Goal: Task Accomplishment & Management: Manage account settings

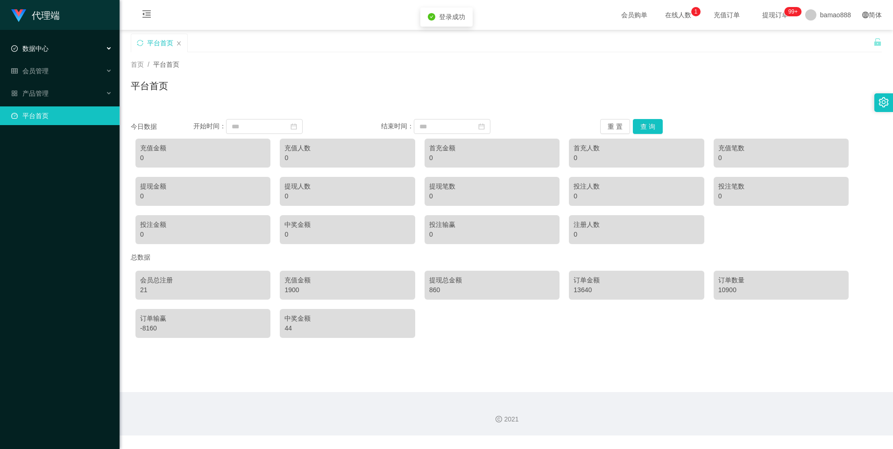
click at [57, 49] on div "数据中心" at bounding box center [60, 48] width 120 height 19
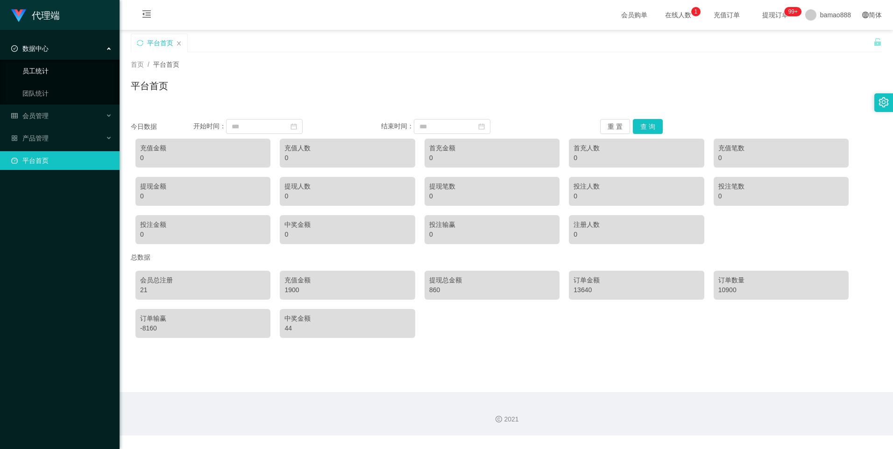
click at [60, 73] on link "员工统计" at bounding box center [67, 71] width 90 height 19
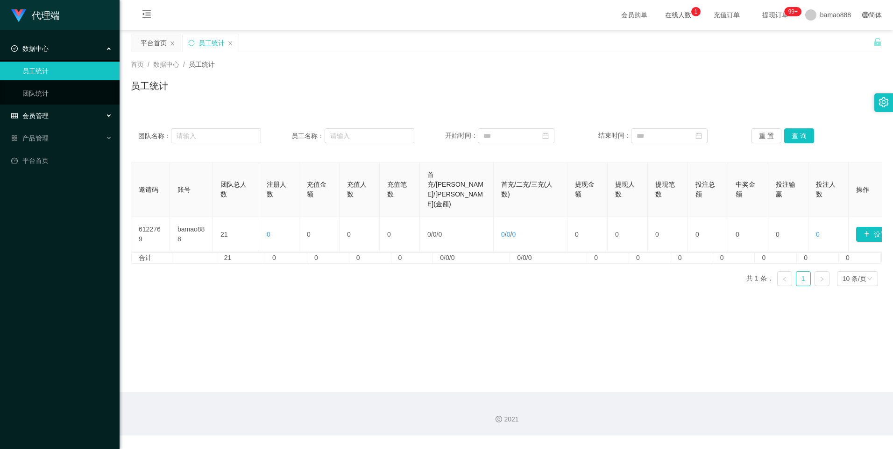
click at [59, 112] on div "会员管理" at bounding box center [60, 116] width 120 height 19
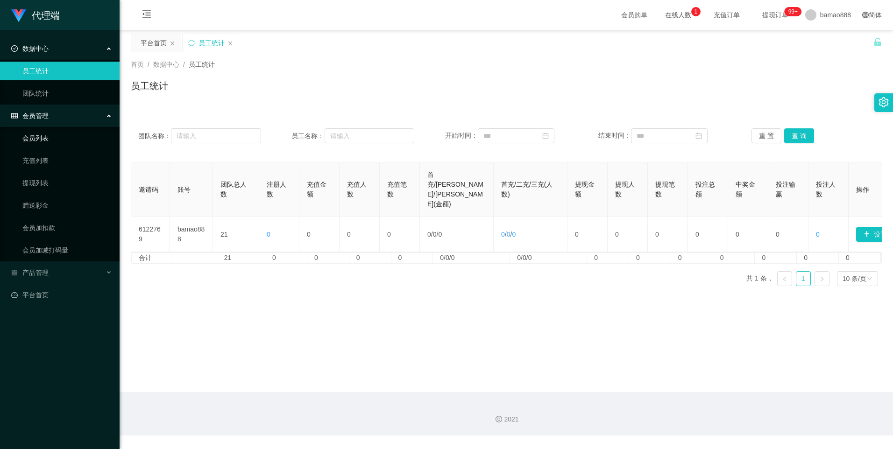
click at [61, 140] on link "会员列表" at bounding box center [67, 138] width 90 height 19
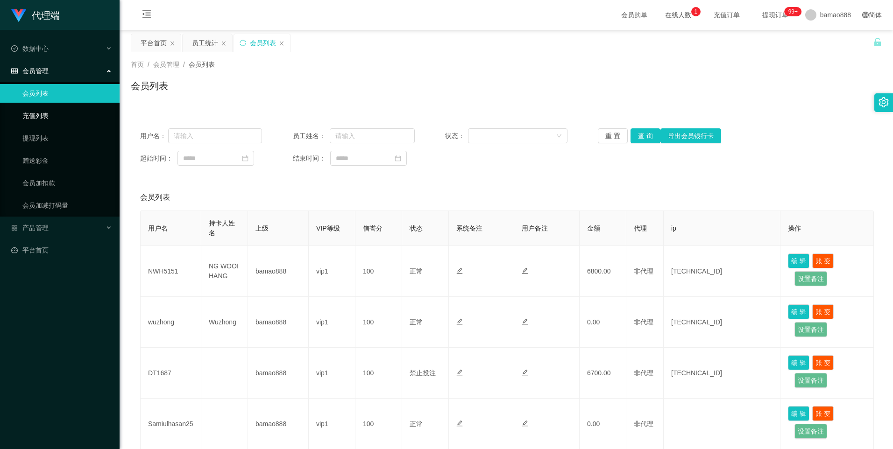
click at [53, 113] on link "充值列表" at bounding box center [67, 116] width 90 height 19
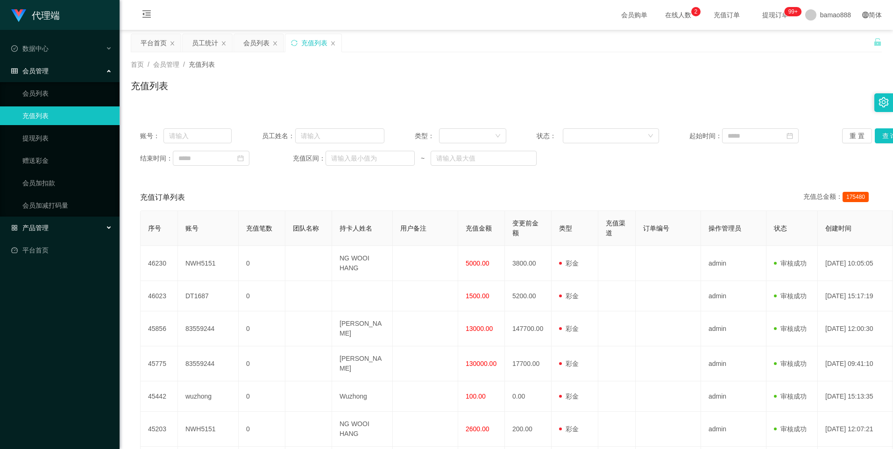
click at [57, 224] on div "产品管理" at bounding box center [60, 228] width 120 height 19
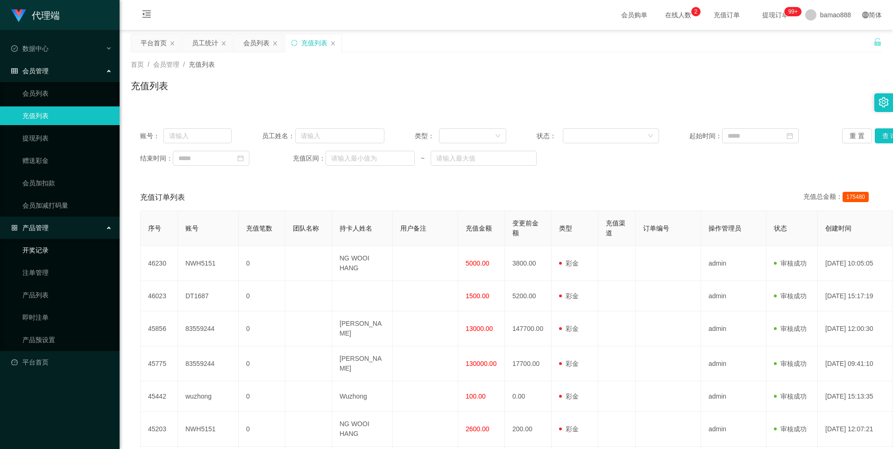
click at [67, 255] on link "开奖记录" at bounding box center [67, 250] width 90 height 19
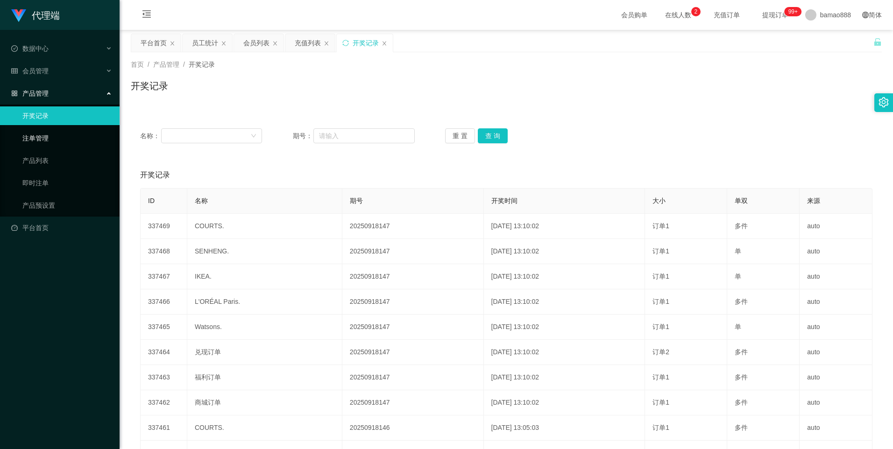
click at [50, 137] on link "注单管理" at bounding box center [67, 138] width 90 height 19
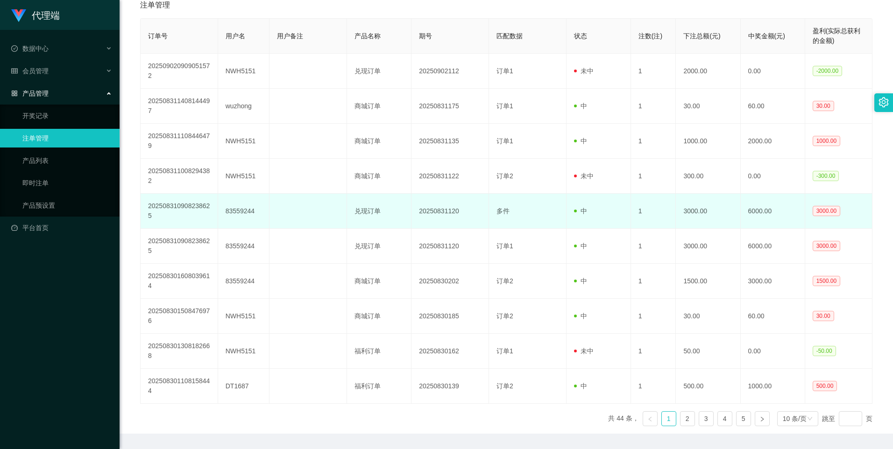
scroll to position [198, 0]
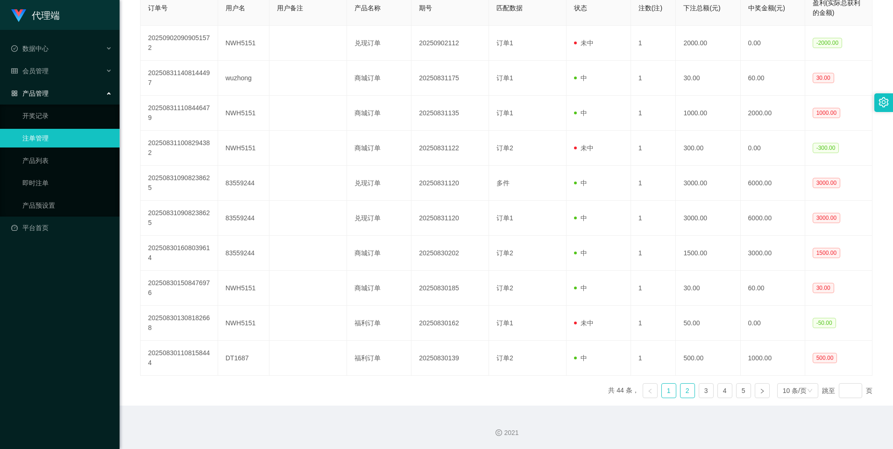
click at [683, 397] on link "2" at bounding box center [688, 391] width 14 height 14
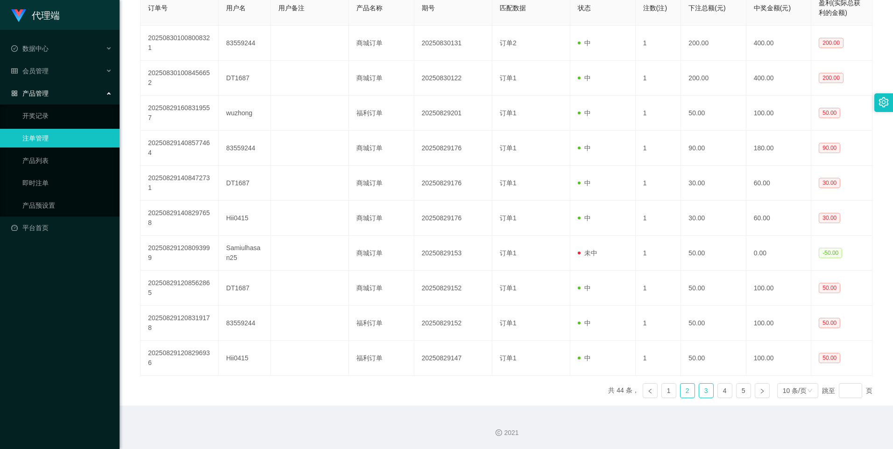
click at [699, 396] on link "3" at bounding box center [706, 391] width 14 height 14
click at [718, 394] on link "4" at bounding box center [725, 391] width 14 height 14
click at [741, 394] on link "5" at bounding box center [744, 391] width 14 height 14
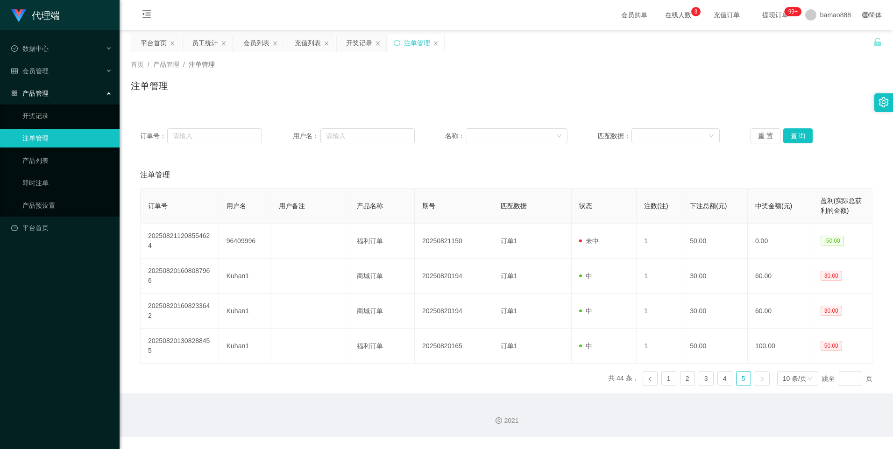
click at [88, 132] on link "注单管理" at bounding box center [67, 138] width 90 height 19
click at [50, 137] on link "注单管理" at bounding box center [67, 138] width 90 height 19
click at [35, 138] on link "注单管理" at bounding box center [67, 138] width 90 height 19
drag, startPoint x: 47, startPoint y: 46, endPoint x: 57, endPoint y: 48, distance: 10.4
click at [50, 47] on div "数据中心" at bounding box center [60, 48] width 120 height 19
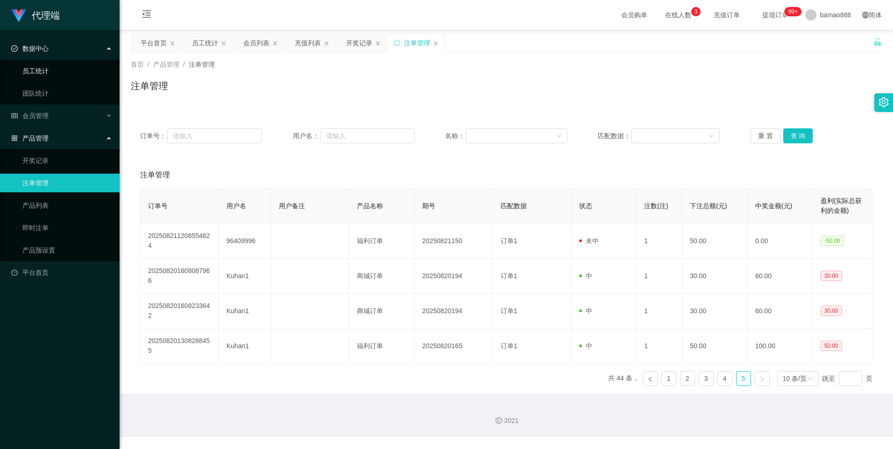
click at [74, 62] on link "员工统计" at bounding box center [67, 71] width 90 height 19
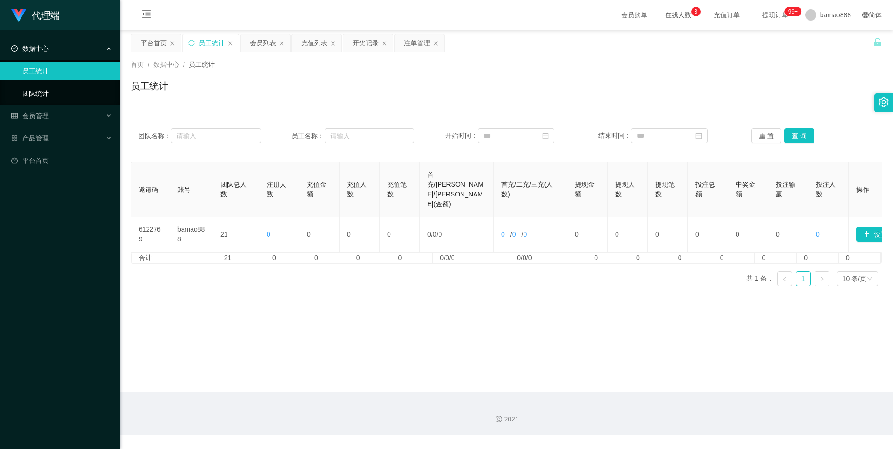
click at [59, 86] on link "团队统计" at bounding box center [67, 93] width 90 height 19
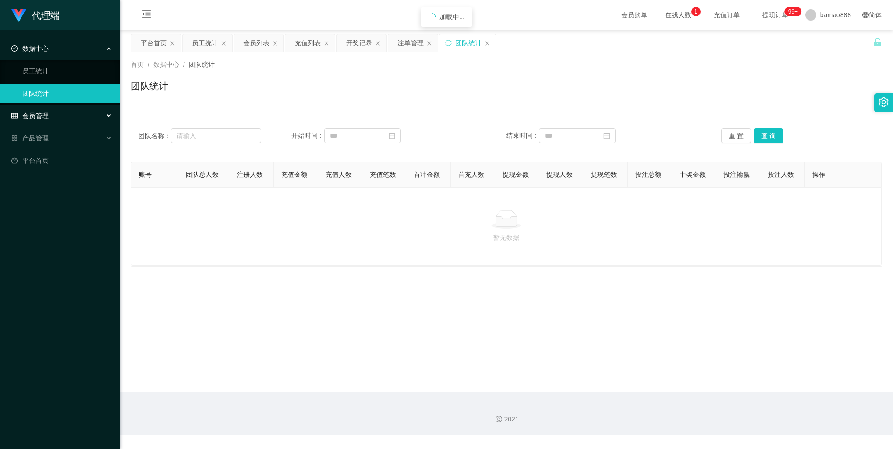
click at [57, 111] on div "会员管理" at bounding box center [60, 116] width 120 height 19
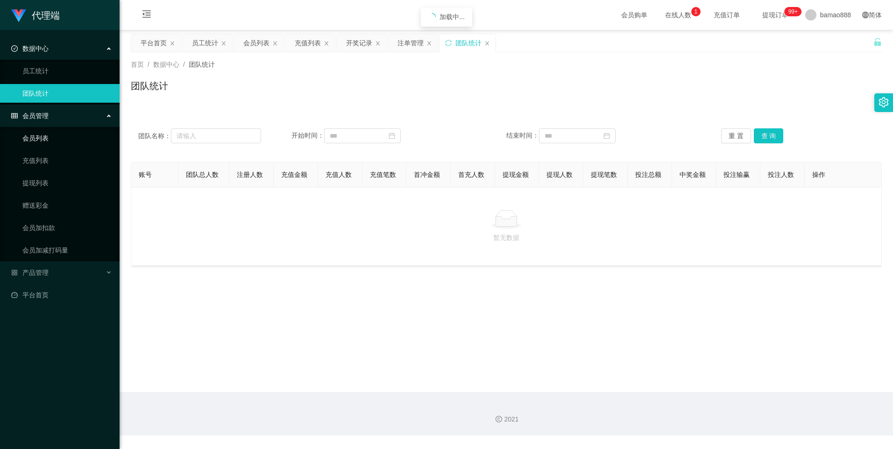
click at [74, 140] on link "会员列表" at bounding box center [67, 138] width 90 height 19
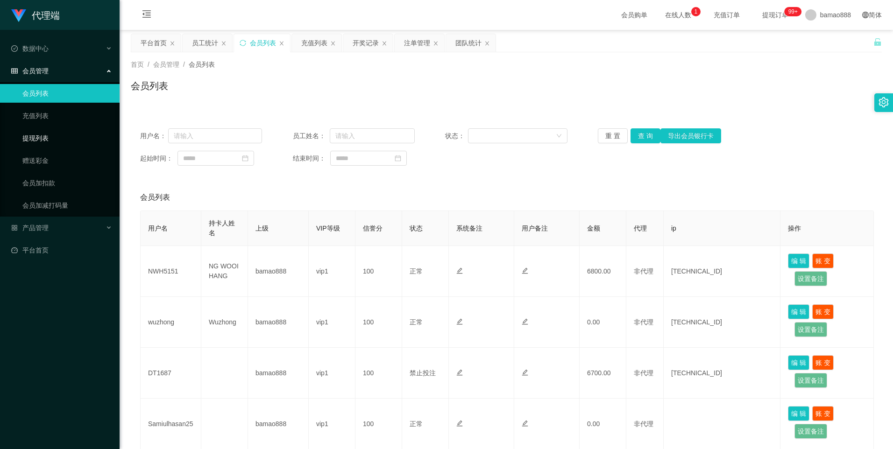
click at [61, 134] on link "提现列表" at bounding box center [67, 138] width 90 height 19
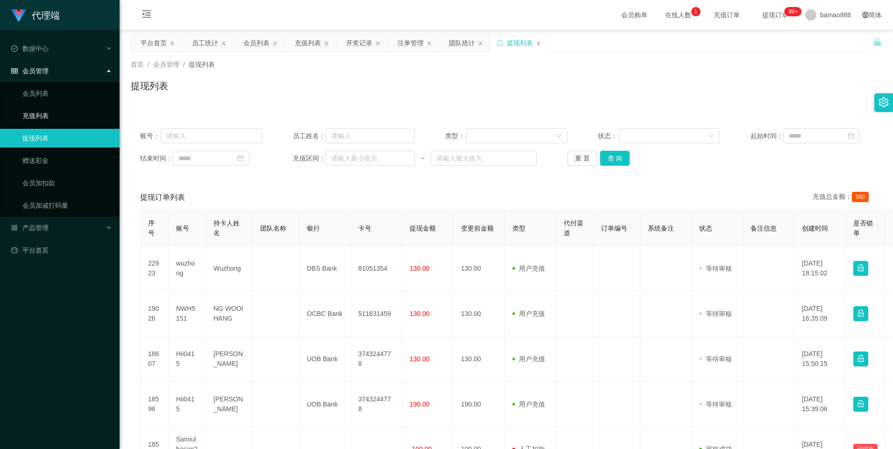
click at [55, 115] on link "充值列表" at bounding box center [67, 116] width 90 height 19
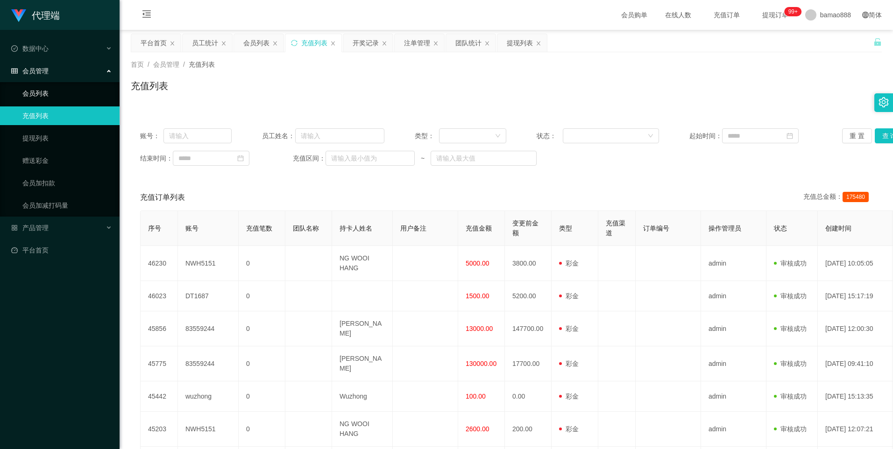
click at [59, 90] on link "会员列表" at bounding box center [67, 93] width 90 height 19
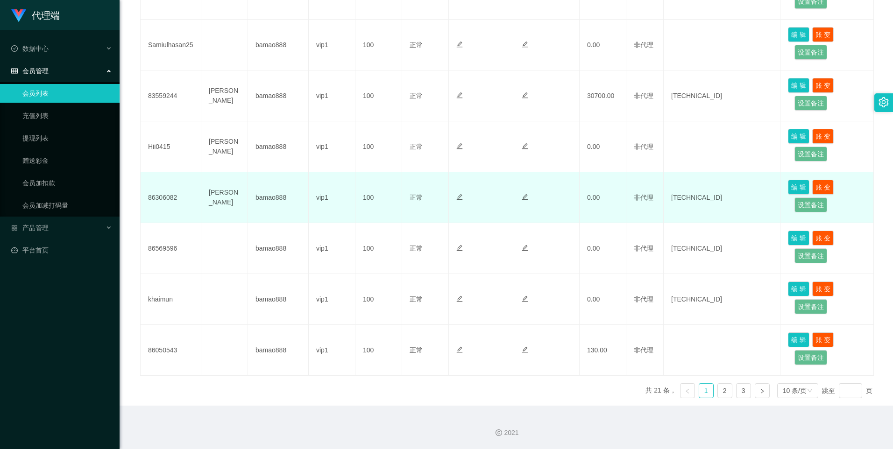
scroll to position [146, 0]
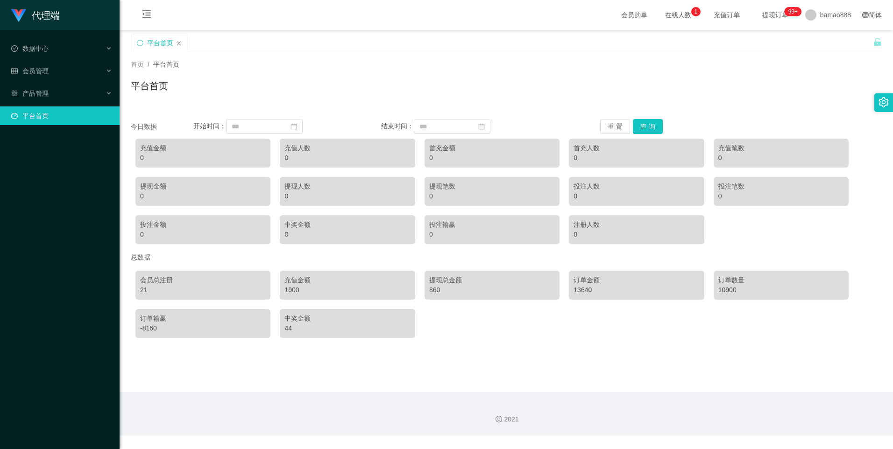
click at [764, 12] on span "提现订单 99+" at bounding box center [776, 15] width 36 height 7
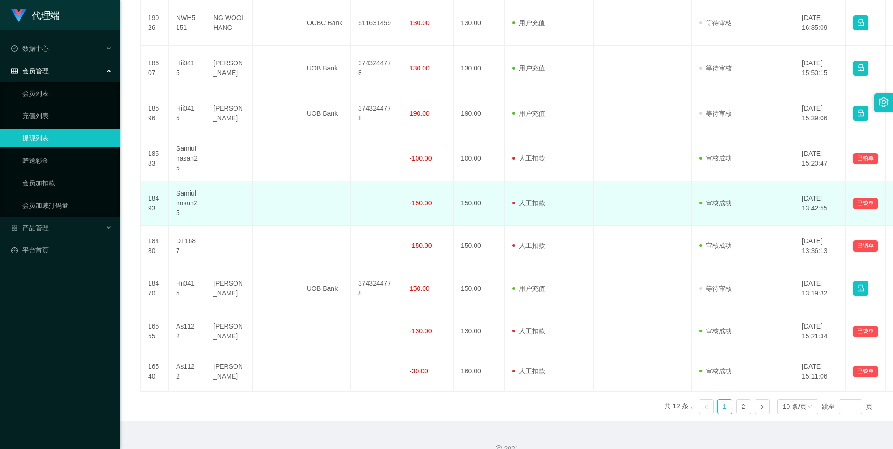
scroll to position [307, 0]
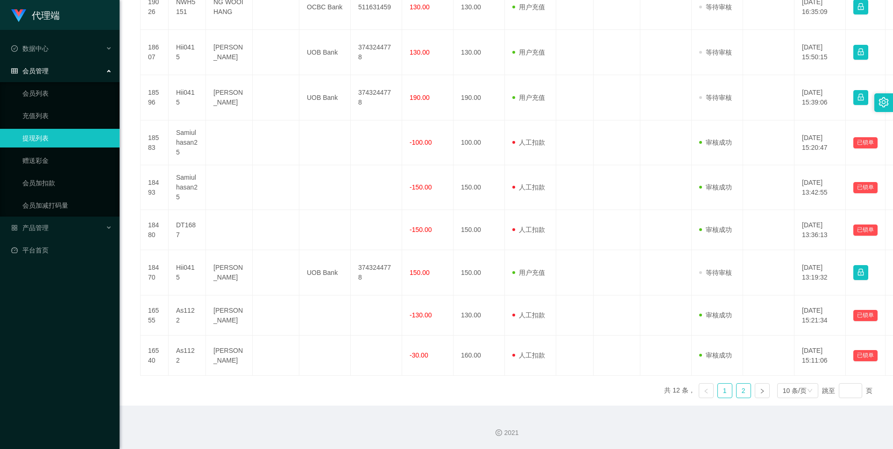
click at [738, 394] on link "2" at bounding box center [744, 391] width 14 height 14
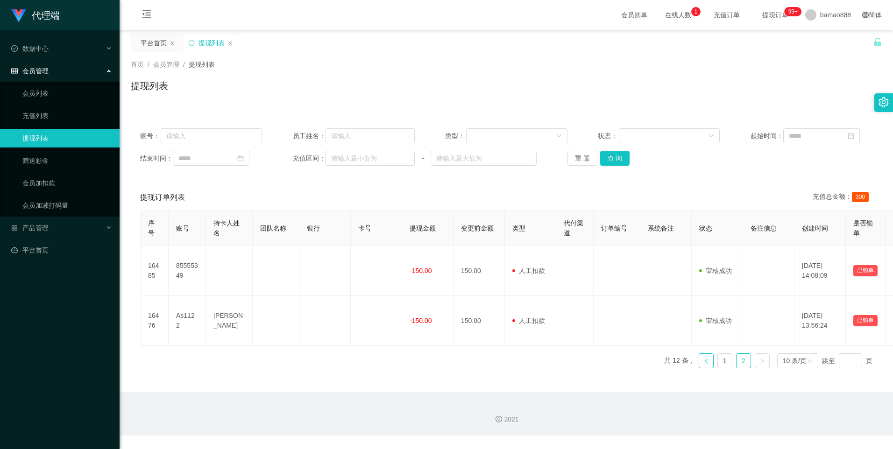
click at [704, 363] on link at bounding box center [706, 361] width 15 height 15
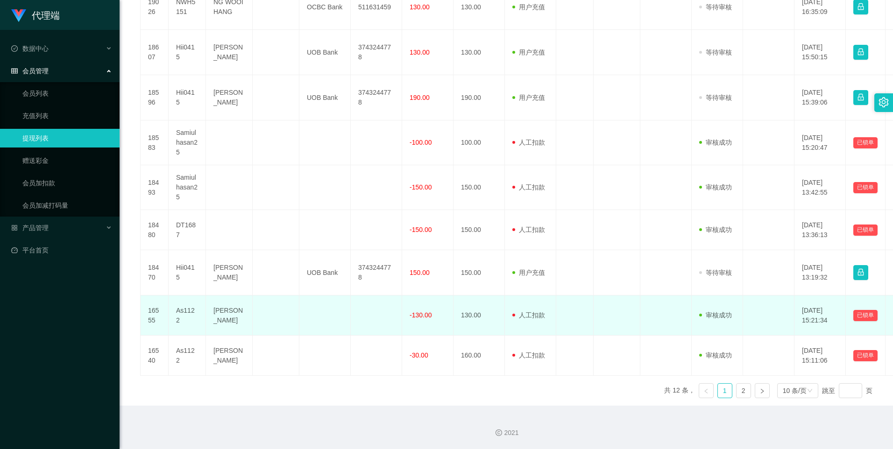
scroll to position [167, 0]
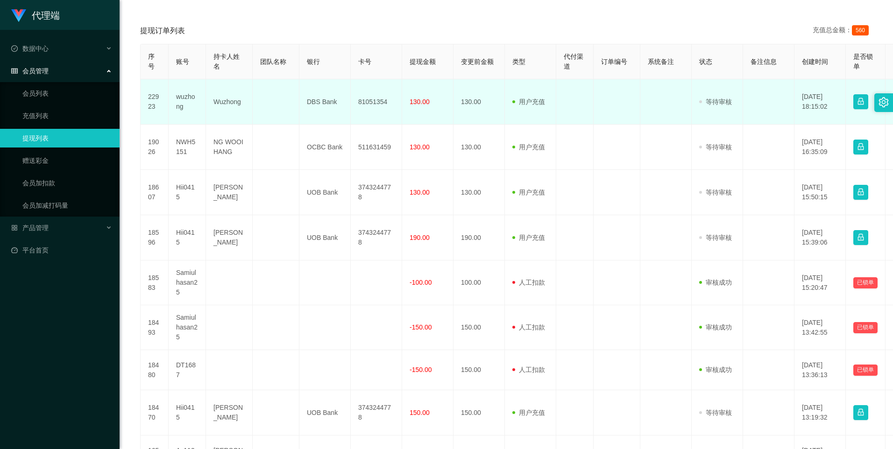
drag, startPoint x: 526, startPoint y: 97, endPoint x: 531, endPoint y: 103, distance: 8.3
click at [526, 97] on td "用户充值 人工扣款" at bounding box center [530, 101] width 51 height 45
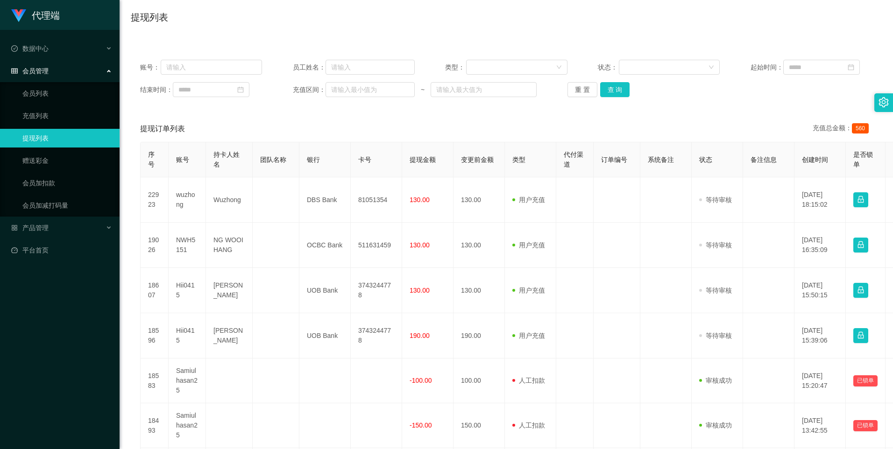
scroll to position [0, 0]
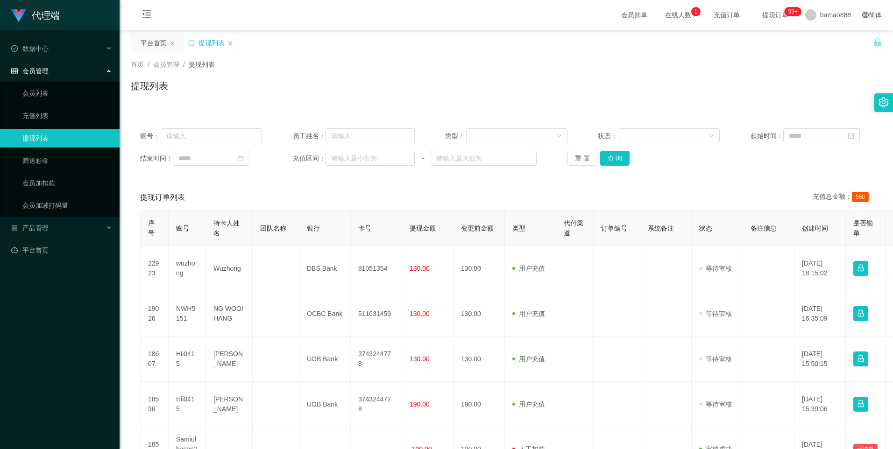
click at [772, 14] on span "提现订单 99+" at bounding box center [776, 15] width 36 height 7
click at [229, 41] on icon "图标: close" at bounding box center [230, 44] width 6 height 6
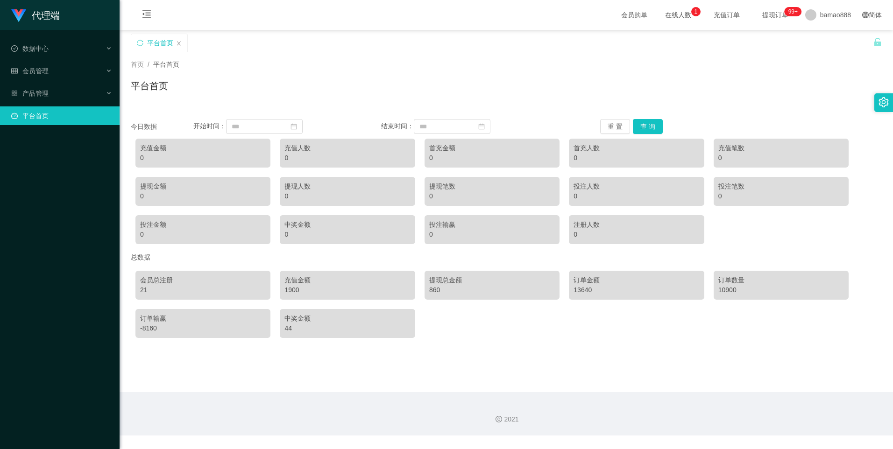
click at [668, 17] on span "在线人数 0 1 2 3 4 5 6 7 8 9 0 1 2 3 4 5 6 7 8 9 0 1 2 3 4 5 6 7 8 9" at bounding box center [679, 15] width 36 height 7
click at [723, 18] on span "充值订单" at bounding box center [727, 15] width 36 height 7
